Goal: Information Seeking & Learning: Compare options

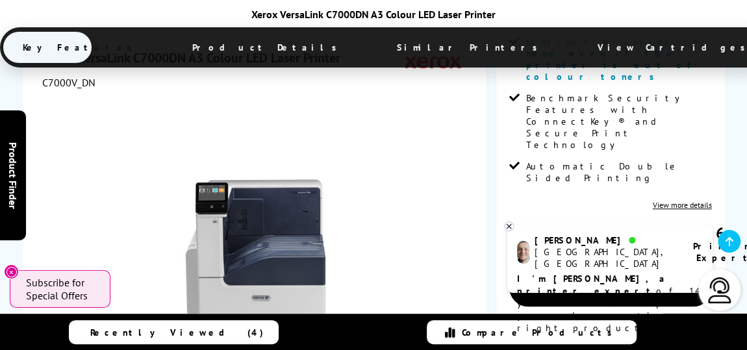
scroll to position [472, 0]
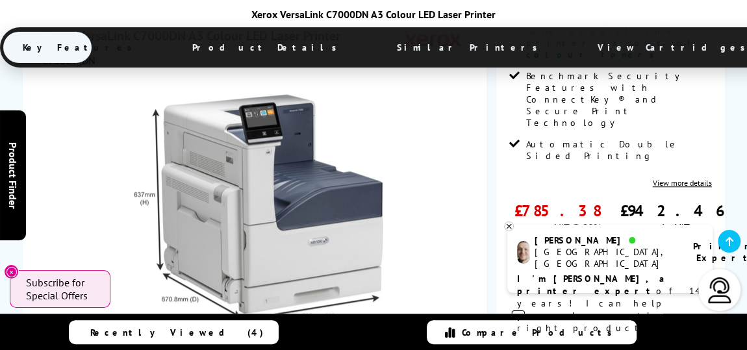
scroll to position [435, 0]
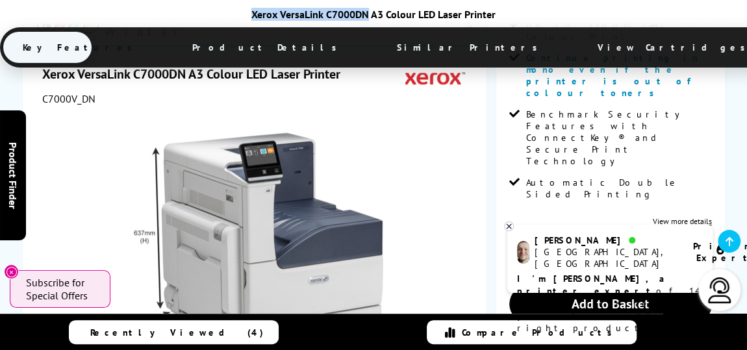
drag, startPoint x: 367, startPoint y: 10, endPoint x: 233, endPoint y: 15, distance: 134.0
click at [233, 15] on div "Xerox VersaLink C7000DN A3 Colour LED Laser Printer" at bounding box center [373, 14] width 747 height 13
copy div "Xerox VersaLink C7000DN"
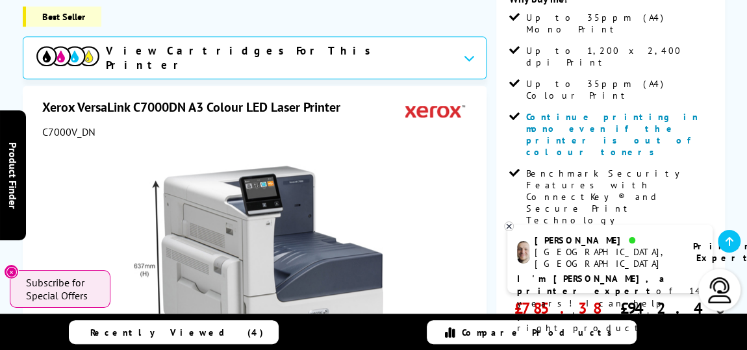
scroll to position [0, 0]
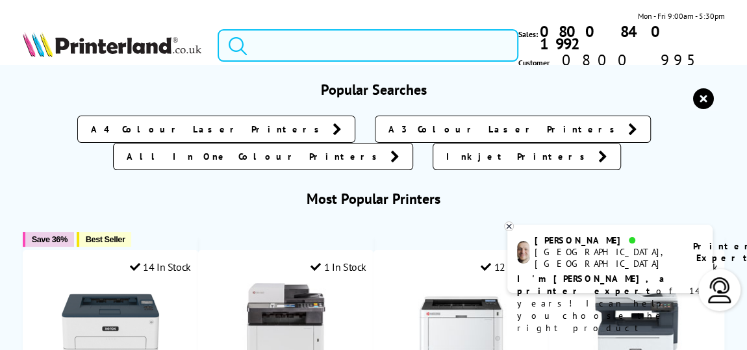
paste input "Brother MFC-J5740DW"
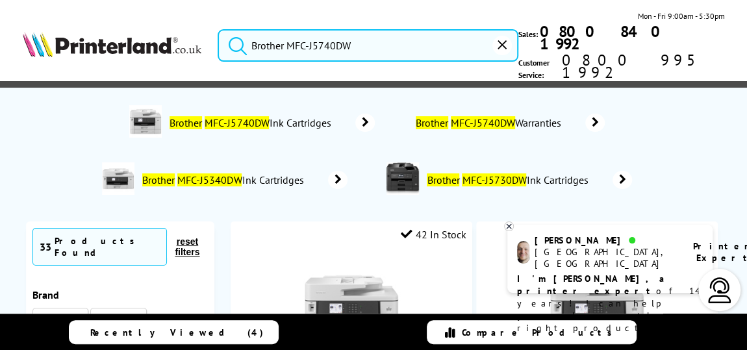
type input "Brother MFC-J5740DW"
click at [218, 29] on button "submit" at bounding box center [234, 43] width 32 height 29
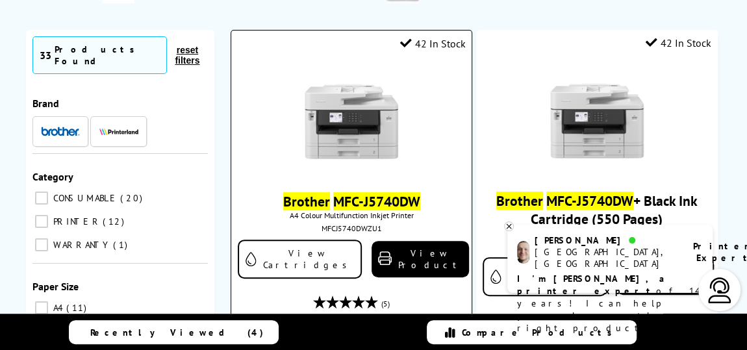
scroll to position [177, 0]
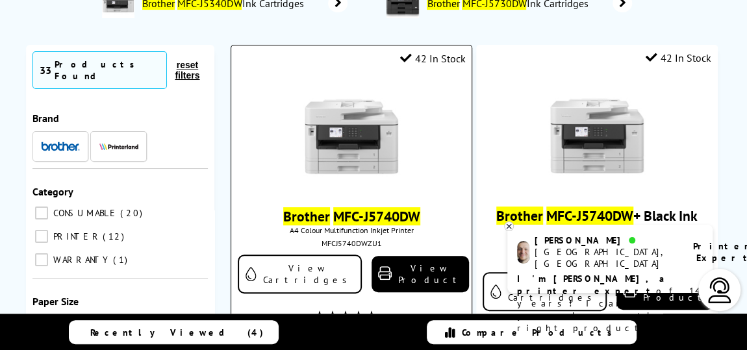
click at [316, 141] on img at bounding box center [351, 136] width 97 height 97
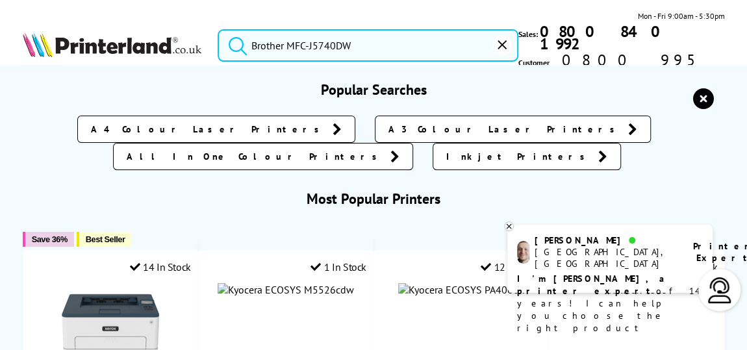
click at [328, 41] on input "Brother MFC-J5740DW" at bounding box center [368, 45] width 301 height 32
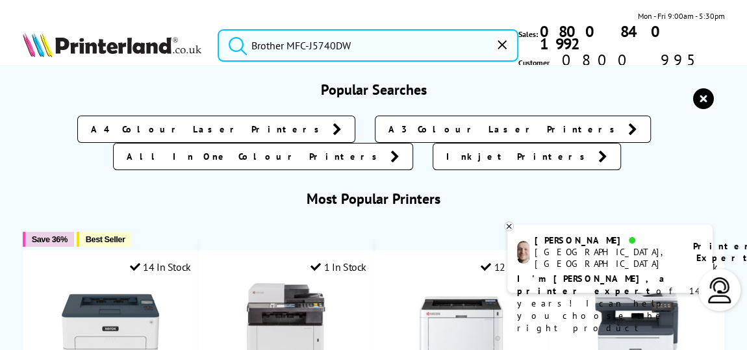
drag, startPoint x: 345, startPoint y: 36, endPoint x: 58, endPoint y: 50, distance: 287.6
click at [58, 50] on div "Brother MFC-J5740DW Mon - Fri 9:00am - 5:30pm Sales: 0800 840 1992 Customer Ser…" at bounding box center [373, 49] width 747 height 78
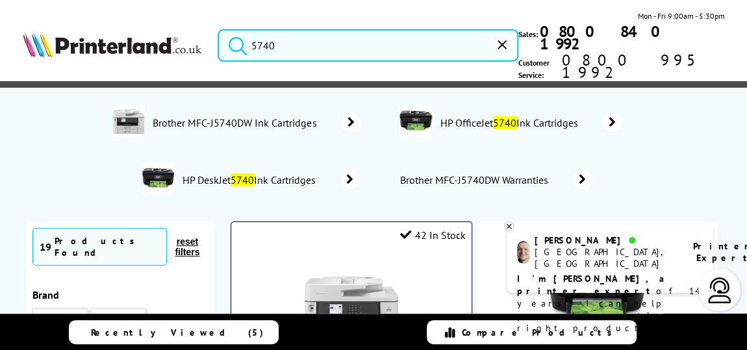
scroll to position [236, 0]
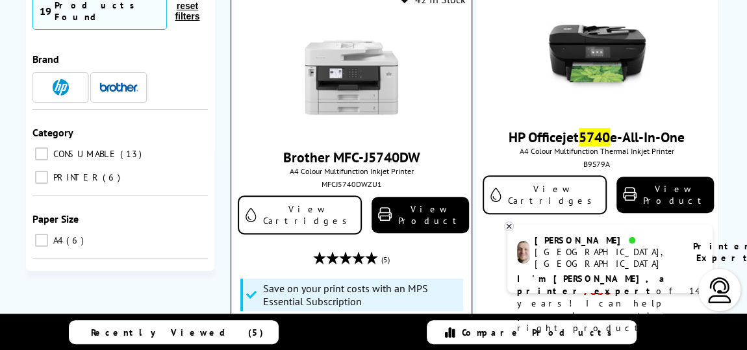
type input "5740"
click at [303, 84] on img at bounding box center [351, 77] width 97 height 97
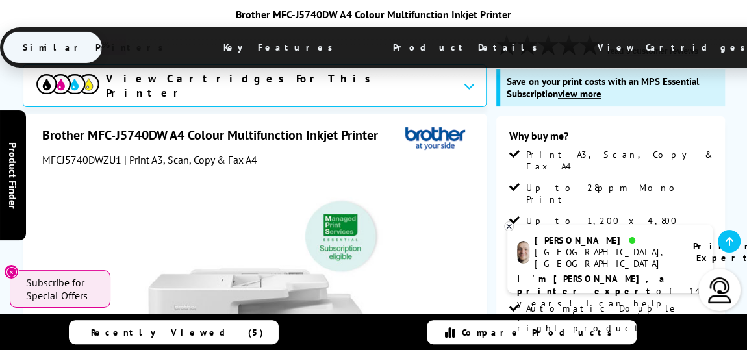
scroll to position [236, 0]
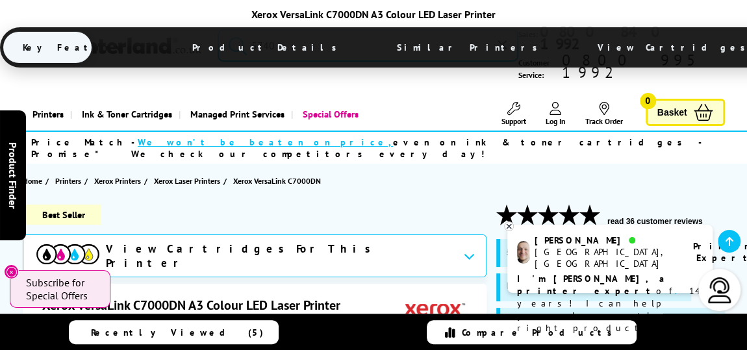
scroll to position [354, 0]
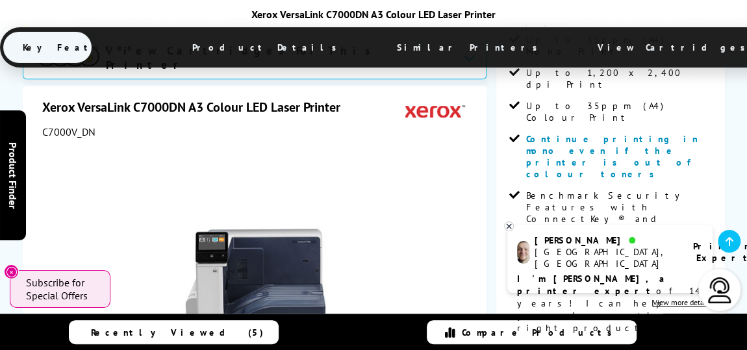
click at [510, 223] on icon at bounding box center [509, 227] width 8 height 10
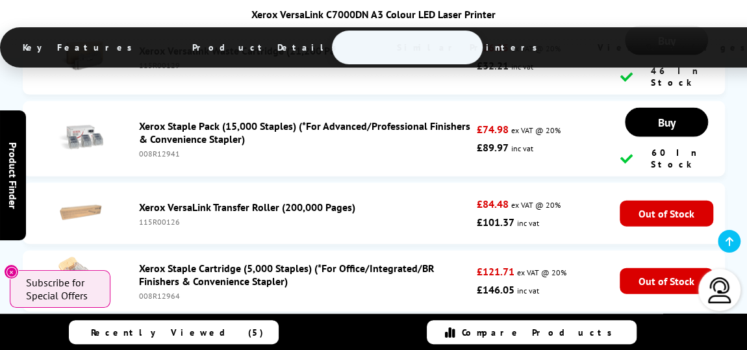
scroll to position [6307, 0]
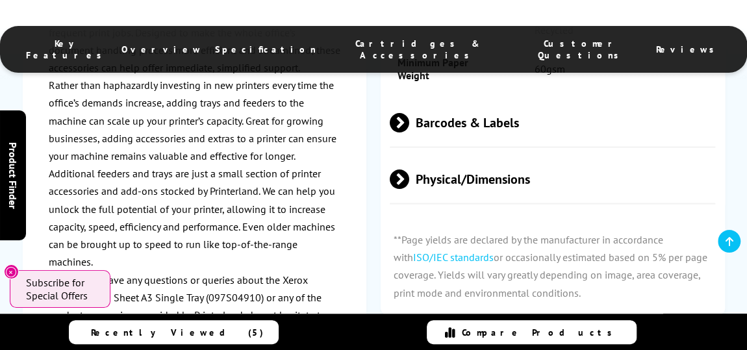
scroll to position [1299, 0]
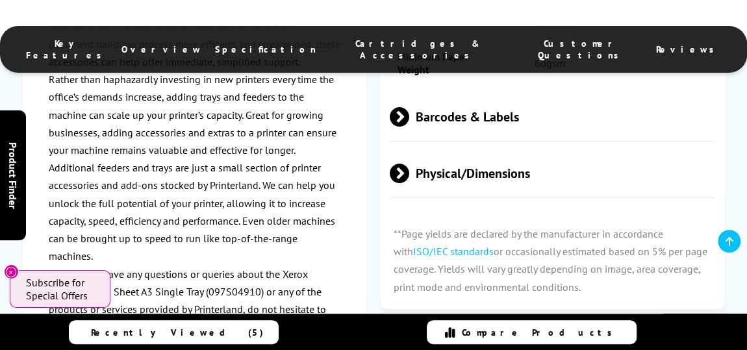
click at [446, 149] on span "Physical/Dimensions" at bounding box center [553, 173] width 326 height 49
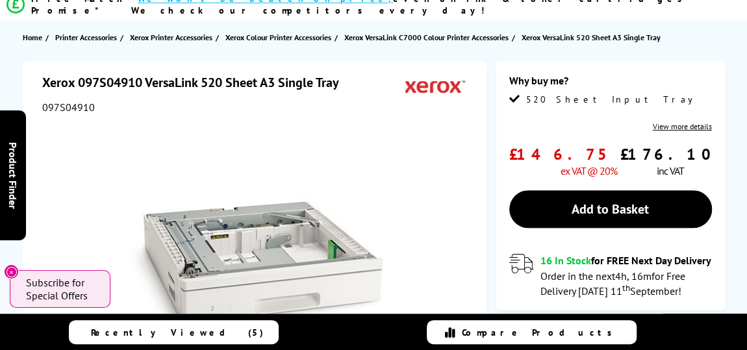
scroll to position [236, 0]
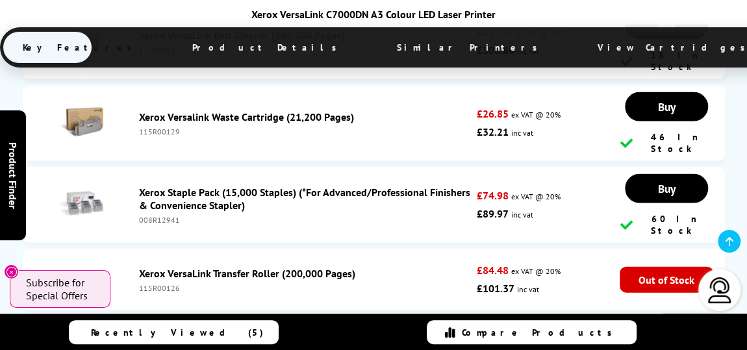
scroll to position [6379, 0]
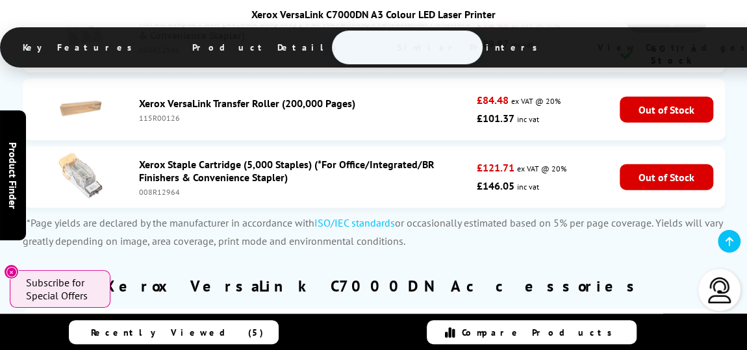
scroll to position [6368, 0]
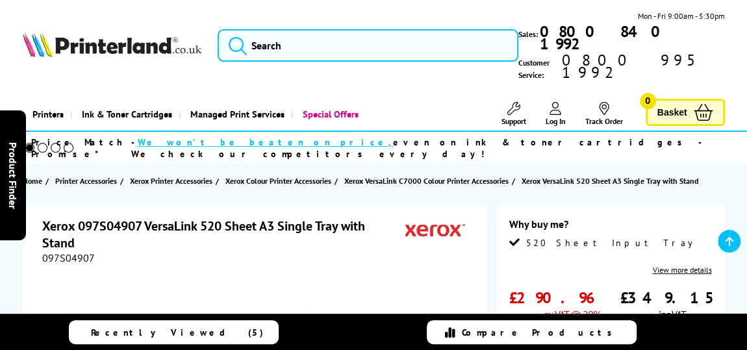
scroll to position [177, 0]
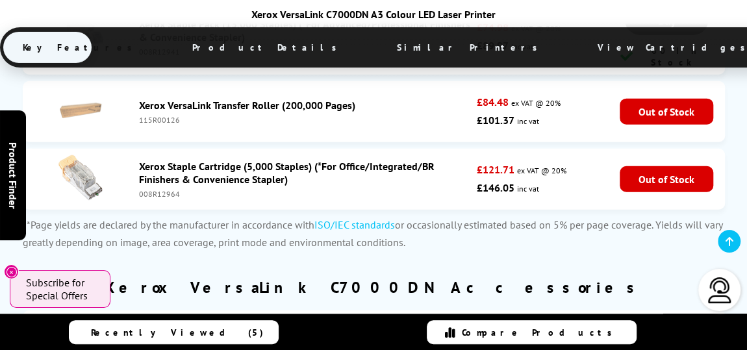
scroll to position [6543, 0]
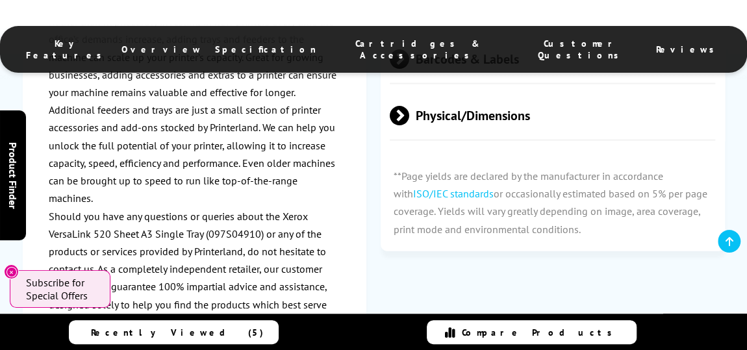
scroll to position [1246, 0]
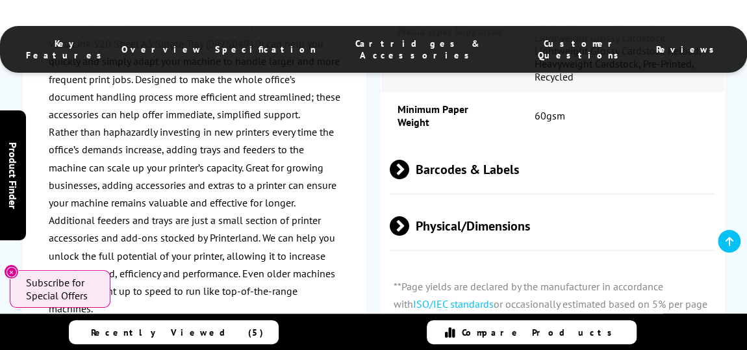
click at [409, 216] on span at bounding box center [409, 225] width 0 height 19
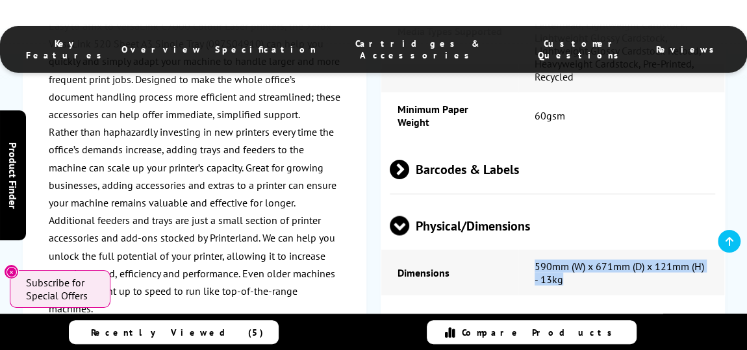
drag, startPoint x: 569, startPoint y: 225, endPoint x: 515, endPoint y: 209, distance: 56.1
click at [515, 250] on tr "Dimensions 590mm (W) x 671mm (D) x 121mm (H) - 13kg" at bounding box center [552, 272] width 343 height 45
copy tr "590mm (W) x 671mm (D) x 121mm (H) - 13kg"
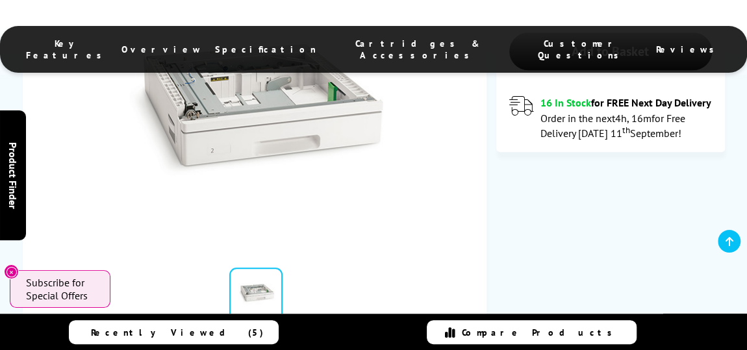
scroll to position [0, 0]
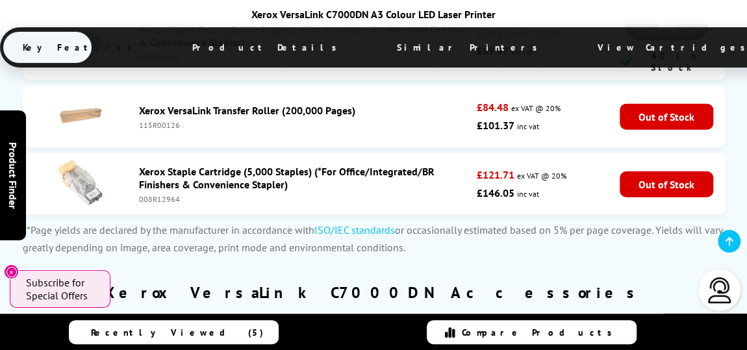
scroll to position [6546, 0]
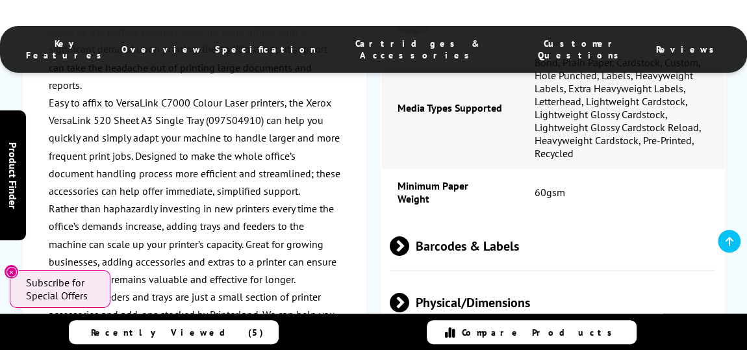
scroll to position [1181, 0]
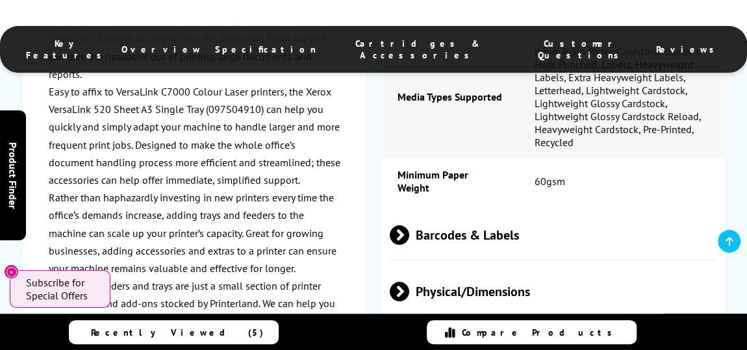
click at [409, 281] on span at bounding box center [409, 290] width 0 height 19
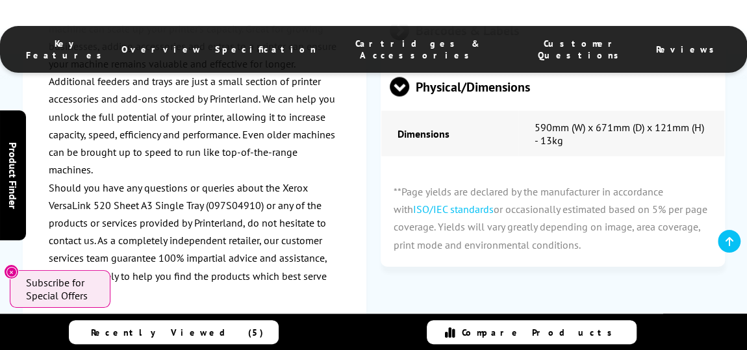
scroll to position [1358, 0]
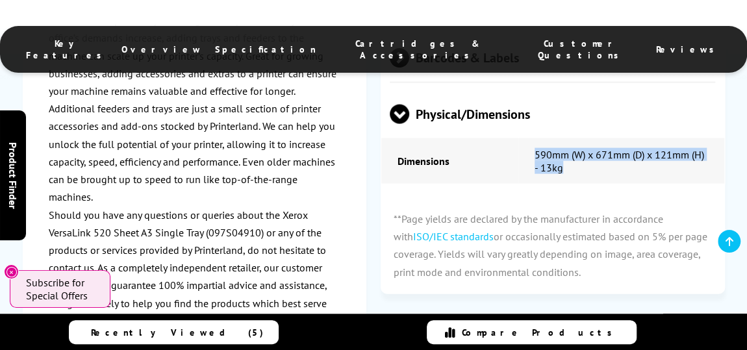
drag, startPoint x: 580, startPoint y: 115, endPoint x: 535, endPoint y: 95, distance: 49.2
click at [535, 138] on td "590mm (W) x 671mm (D) x 121mm (H) - 13kg" at bounding box center [622, 160] width 206 height 45
copy td "590mm (W) x 671mm (D) x 121mm (H) - 13kg"
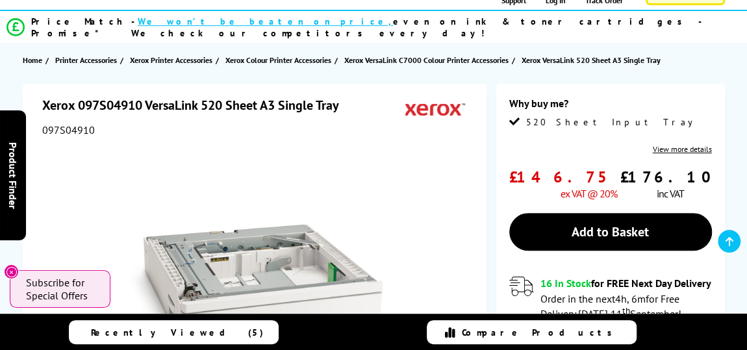
scroll to position [118, 0]
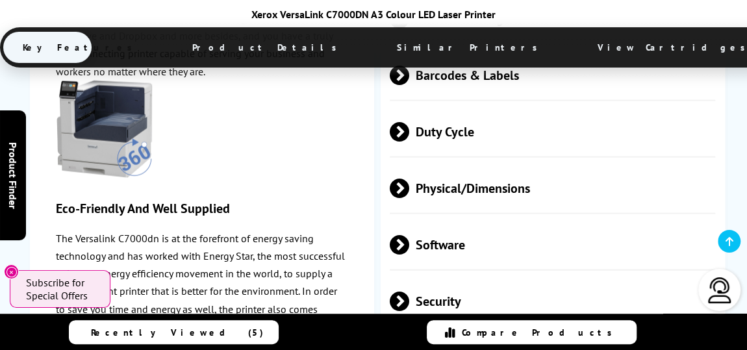
scroll to position [3683, 0]
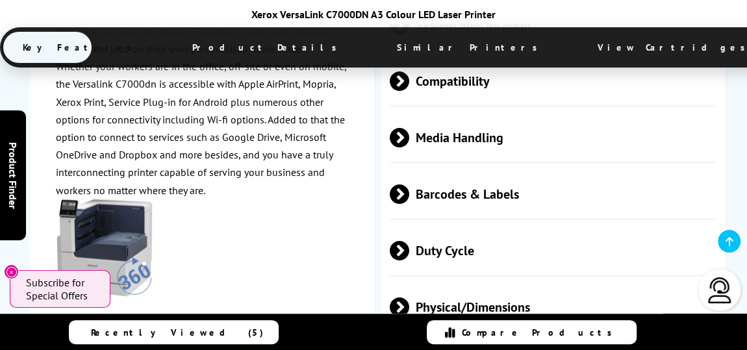
click at [448, 283] on span "Physical/Dimensions" at bounding box center [553, 307] width 326 height 49
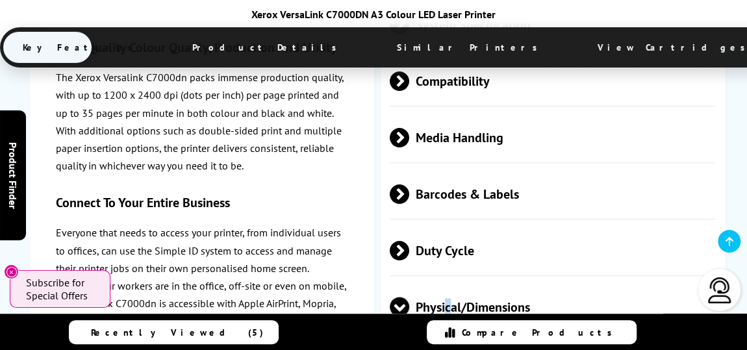
scroll to position [3860, 0]
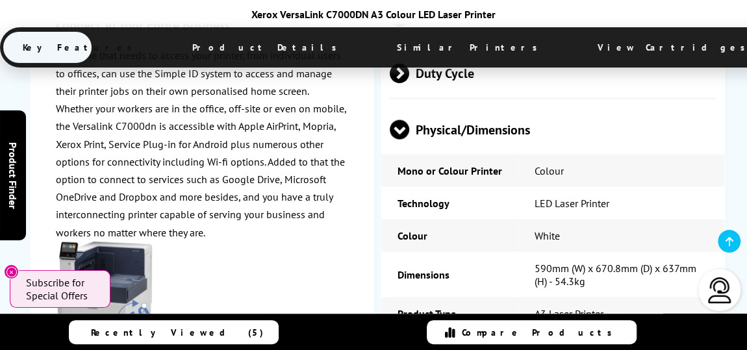
drag, startPoint x: 593, startPoint y: 236, endPoint x: 530, endPoint y: 218, distance: 64.8
click at [521, 330] on td "750mm (W) x 970mm (D) x 700mm (H) - 70kg" at bounding box center [622, 352] width 206 height 45
copy td "750mm (W) x 970mm (D) x 700mm (H) - 70kg"
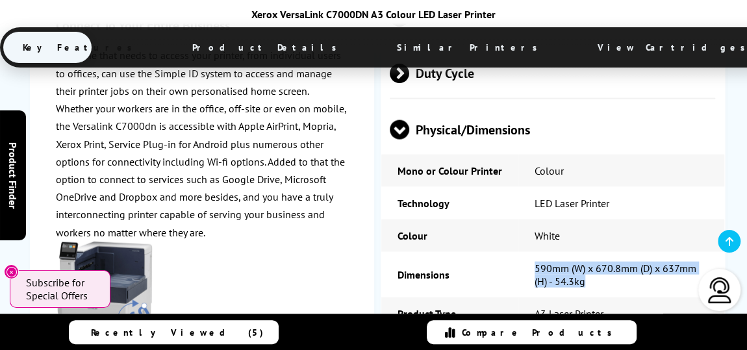
drag, startPoint x: 581, startPoint y: 150, endPoint x: 526, endPoint y: 134, distance: 57.6
click at [526, 252] on td "590mm (W) x 670.8mm (D) x 637mm (H) - 54.3kg" at bounding box center [622, 274] width 206 height 45
copy td "590mm (W) x 670.8mm (D) x 637mm (H) - 54.3kg"
